Goal: Task Accomplishment & Management: Use online tool/utility

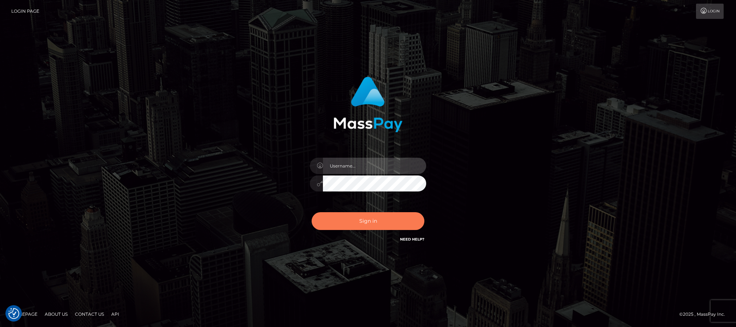
type input "Jiecel"
click at [361, 215] on button "Sign in" at bounding box center [368, 221] width 113 height 18
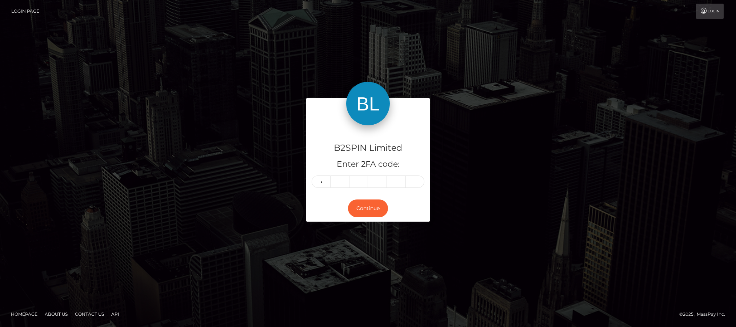
type input "1"
type input "0"
type input "7"
type input "3"
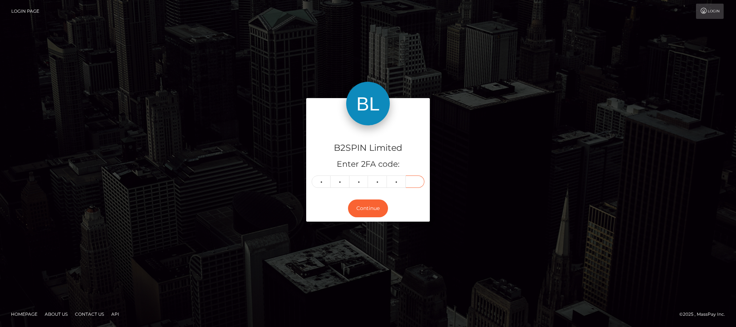
type input "5"
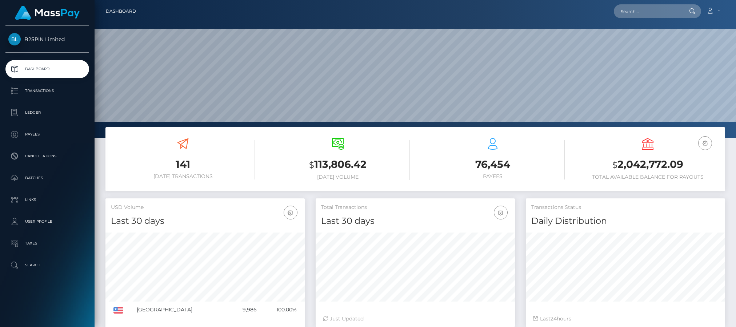
scroll to position [129, 199]
click at [63, 299] on div "B2SPIN Limited Dashboard Transactions Ledger Payees Cancellations Batches" at bounding box center [47, 176] width 95 height 300
click at [650, 13] on input "text" at bounding box center [648, 11] width 68 height 14
paste input "3239936"
drag, startPoint x: 97, startPoint y: 165, endPoint x: 183, endPoint y: 129, distance: 92.2
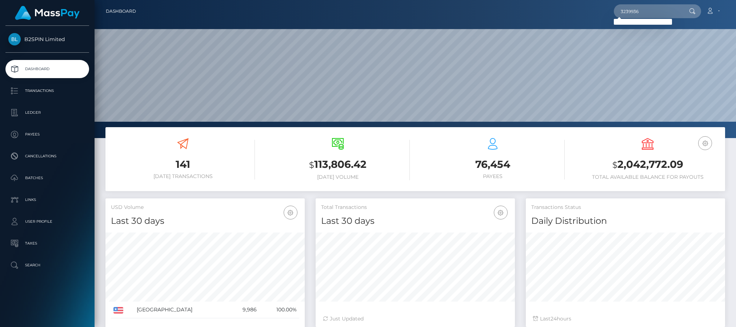
click at [97, 165] on div "141 Today Transactions $ 113,806.42 Today Volume $" at bounding box center [415, 268] width 641 height 282
drag, startPoint x: 649, startPoint y: 12, endPoint x: 506, endPoint y: 17, distance: 143.3
click at [506, 17] on div "3239936 Loading... Loading... Account Edit Profile Logout" at bounding box center [433, 11] width 583 height 15
paste input "1317272247"
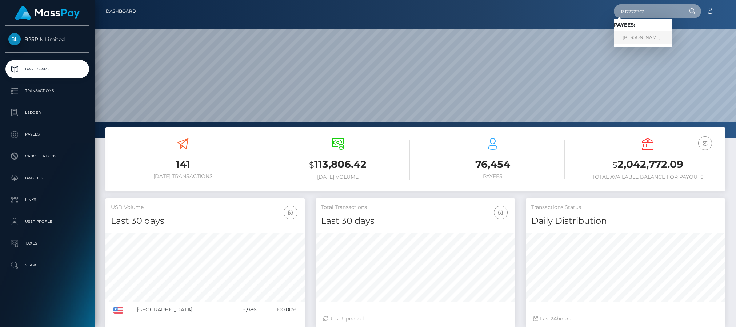
type input "1317272247"
click at [634, 42] on link "VĂN MINH PHAN" at bounding box center [643, 37] width 58 height 13
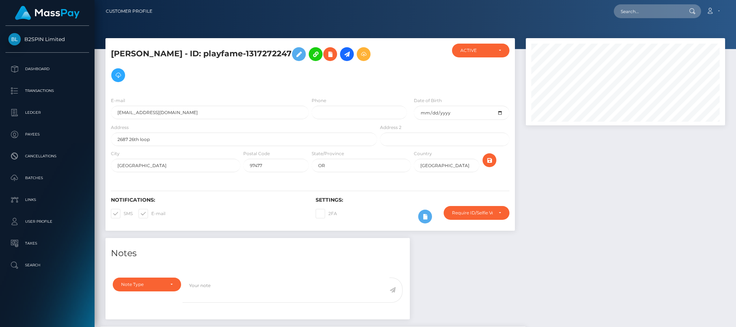
click at [622, 195] on div at bounding box center [625, 138] width 210 height 200
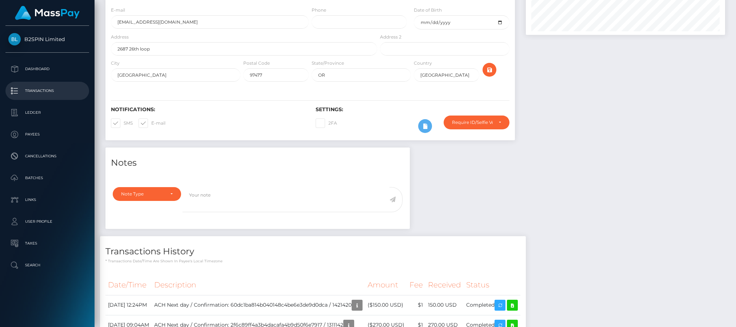
click at [34, 95] on p "Transactions" at bounding box center [47, 90] width 78 height 11
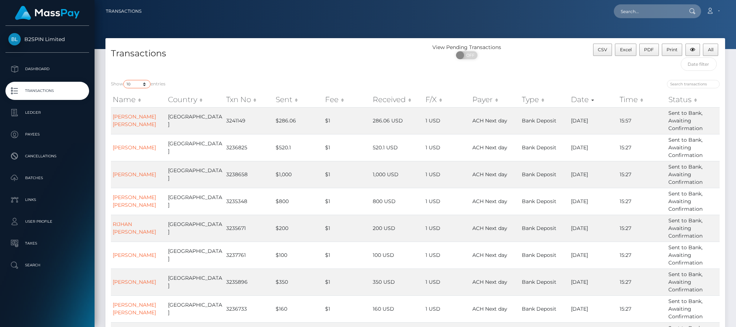
click at [139, 82] on select "10 25 50 100 250 500 1,000 3,500" at bounding box center [136, 84] width 27 height 8
select select "3500"
click at [124, 80] on select "10 25 50 100 250 500 1,000 3,500" at bounding box center [136, 84] width 27 height 8
click at [474, 55] on span "OFF" at bounding box center [469, 55] width 18 height 8
checkbox input "true"
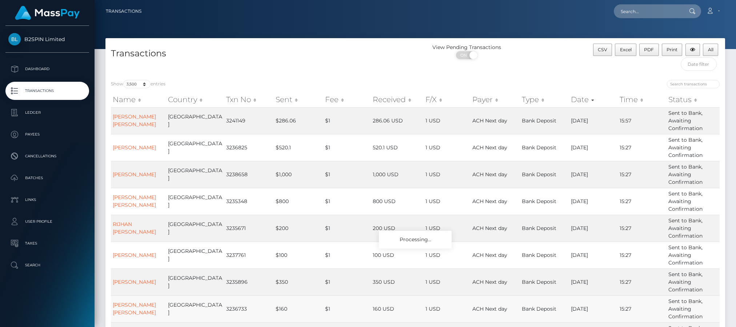
click at [424, 316] on td "1 USD" at bounding box center [447, 309] width 47 height 27
click at [72, 293] on div "B2SPIN Limited Dashboard Transactions Ledger Payees Cancellations Batches" at bounding box center [47, 176] width 95 height 300
click at [524, 285] on td "Bank Deposit" at bounding box center [546, 282] width 49 height 27
click at [625, 49] on span "Excel" at bounding box center [626, 49] width 12 height 5
